Goal: Register for event/course

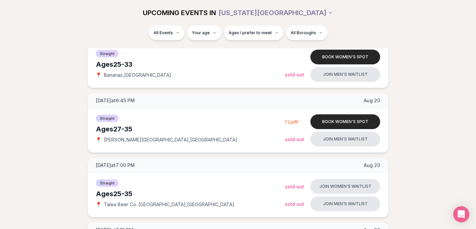
scroll to position [490, 0]
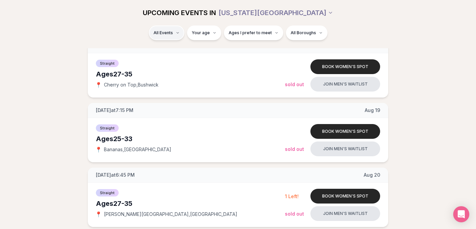
click at [171, 51] on div "Straight ( 53 )" at bounding box center [176, 50] width 64 height 15
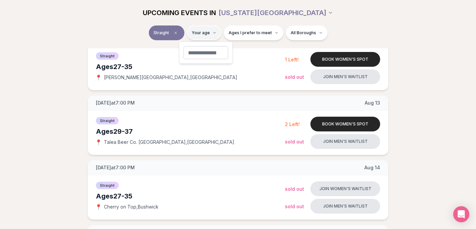
type input "**"
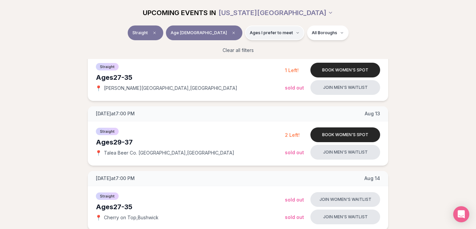
click at [296, 34] on icon "button" at bounding box center [298, 33] width 4 height 4
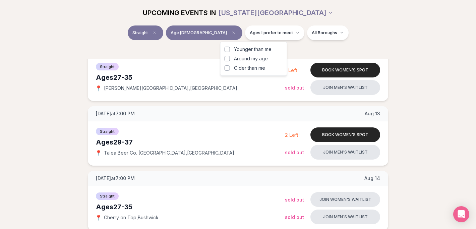
click at [259, 59] on span "Around my age" at bounding box center [251, 58] width 34 height 7
click at [230, 59] on button "Around my age" at bounding box center [227, 58] width 5 height 5
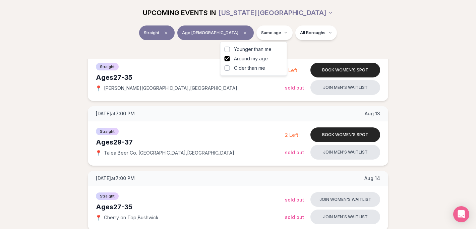
click at [257, 70] on span "Older than me" at bounding box center [249, 68] width 31 height 7
click at [230, 70] on button "Older than me" at bounding box center [227, 67] width 5 height 5
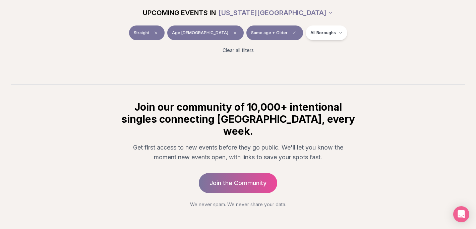
click at [348, 45] on div "Clear all filters" at bounding box center [237, 50] width 375 height 15
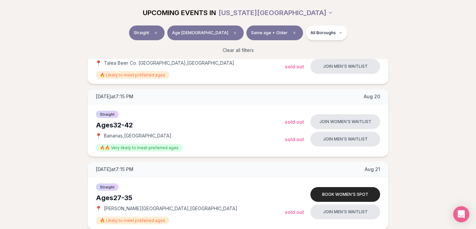
scroll to position [723, 0]
